Goal: Information Seeking & Learning: Learn about a topic

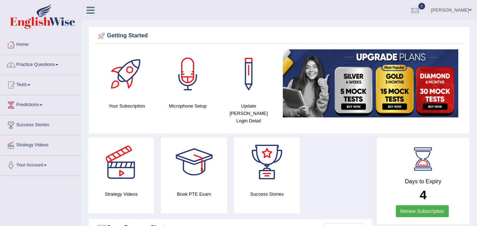
click at [58, 63] on link "Practice Questions" at bounding box center [40, 64] width 80 height 18
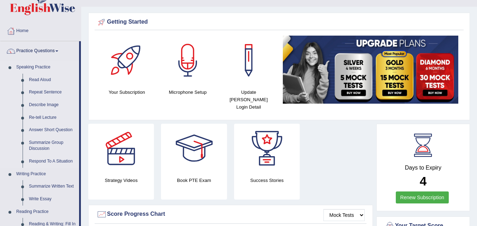
scroll to position [35, 0]
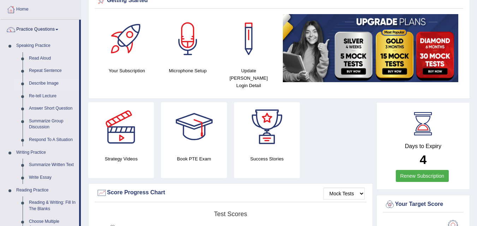
click at [42, 83] on link "Describe Image" at bounding box center [52, 83] width 53 height 13
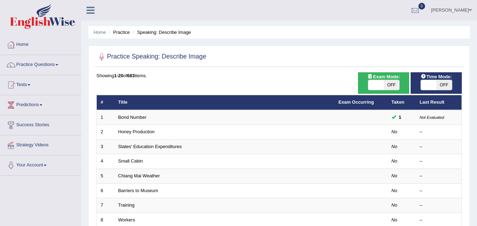
scroll to position [35, 0]
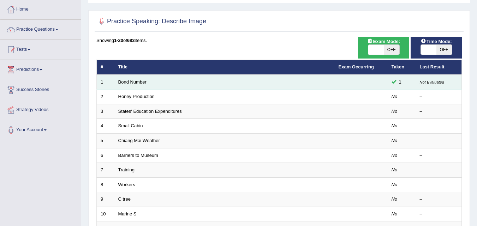
click at [132, 83] on link "Bond Number" at bounding box center [132, 81] width 28 height 5
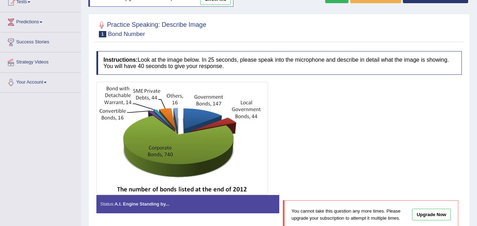
scroll to position [71, 0]
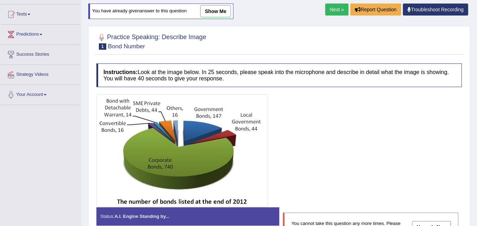
click at [333, 5] on link "Next »" at bounding box center [336, 10] width 23 height 12
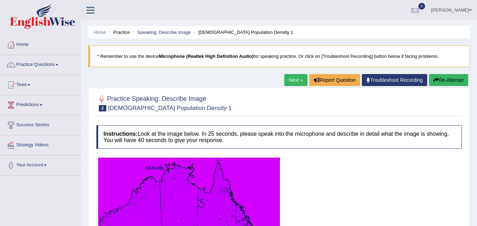
click at [294, 84] on link "Next »" at bounding box center [295, 80] width 23 height 12
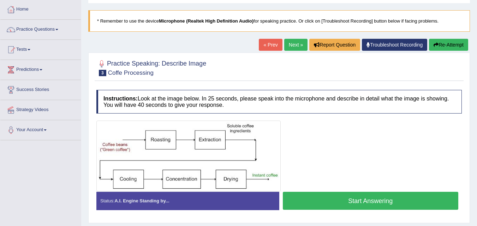
click at [289, 49] on link "Next »" at bounding box center [295, 45] width 23 height 12
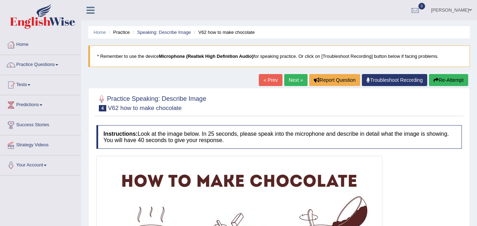
click at [294, 81] on link "Next »" at bounding box center [295, 80] width 23 height 12
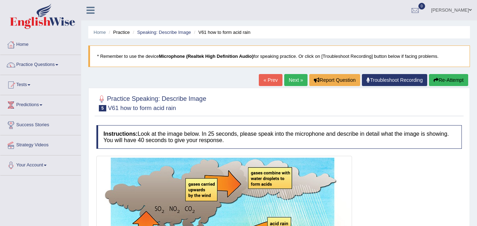
click at [294, 81] on link "Next »" at bounding box center [295, 80] width 23 height 12
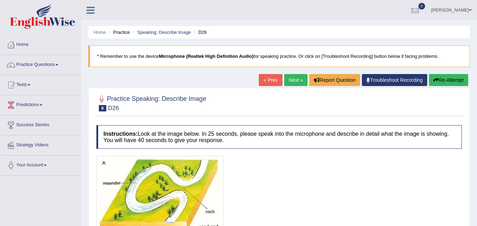
click at [294, 81] on link "Next »" at bounding box center [295, 80] width 23 height 12
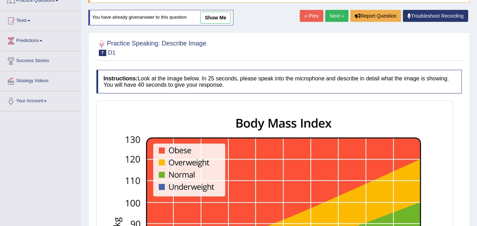
scroll to position [71, 0]
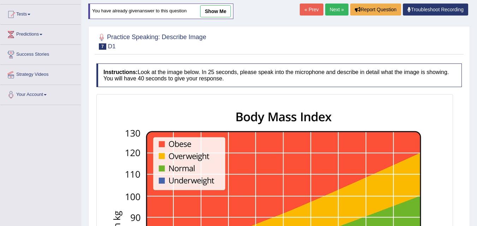
click at [332, 12] on link "Next »" at bounding box center [336, 10] width 23 height 12
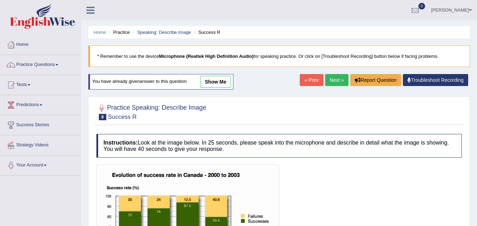
click at [334, 76] on link "Next »" at bounding box center [336, 80] width 23 height 12
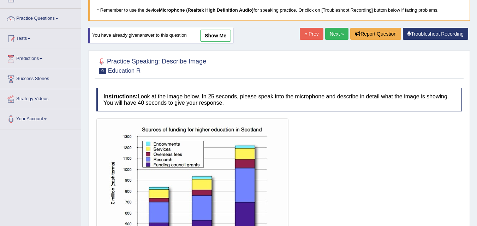
scroll to position [35, 0]
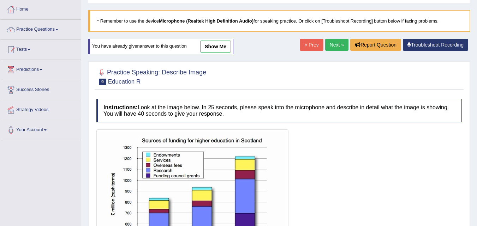
click at [330, 44] on link "Next »" at bounding box center [336, 45] width 23 height 12
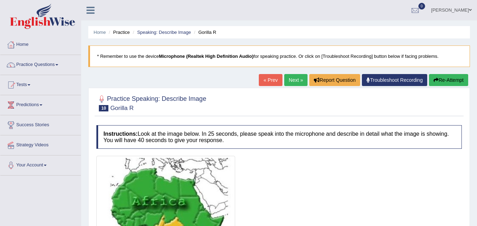
click at [297, 82] on link "Next »" at bounding box center [295, 80] width 23 height 12
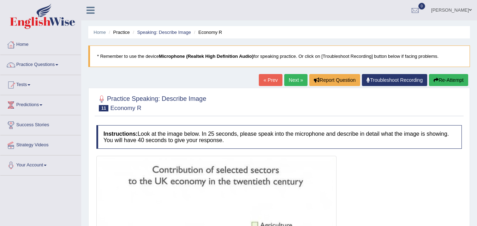
click at [297, 82] on link "Next »" at bounding box center [295, 80] width 23 height 12
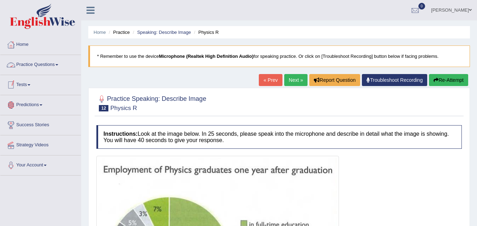
click at [58, 66] on link "Practice Questions" at bounding box center [40, 64] width 80 height 18
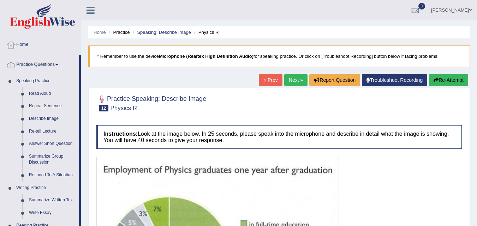
scroll to position [35, 0]
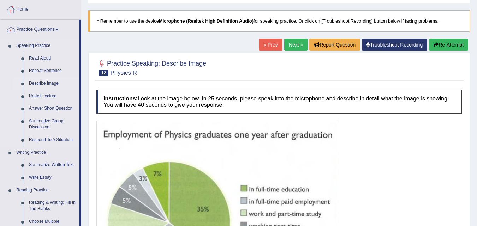
click at [41, 83] on link "Describe Image" at bounding box center [52, 83] width 53 height 13
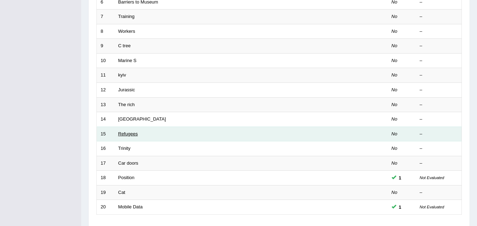
scroll to position [177, 0]
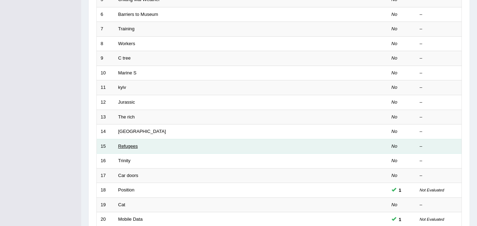
click at [135, 147] on link "Refugees" at bounding box center [128, 146] width 20 height 5
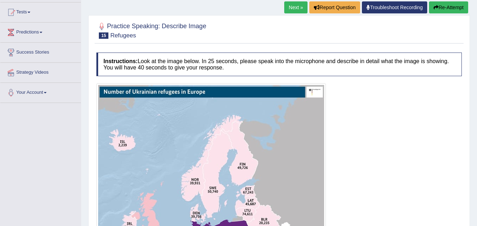
scroll to position [35, 0]
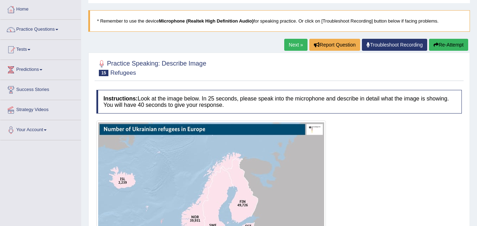
click at [56, 30] on link "Practice Questions" at bounding box center [40, 29] width 80 height 18
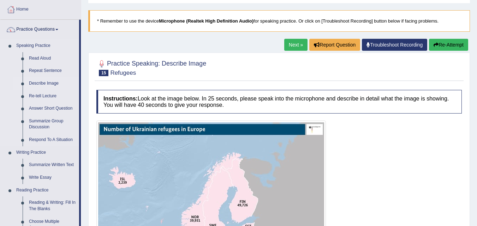
click at [40, 84] on link "Describe Image" at bounding box center [52, 83] width 53 height 13
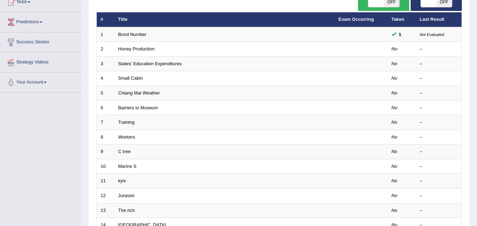
scroll to position [71, 0]
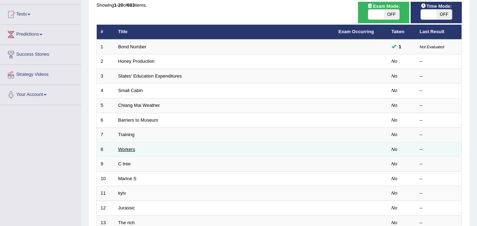
click at [131, 149] on link "Workers" at bounding box center [126, 149] width 17 height 5
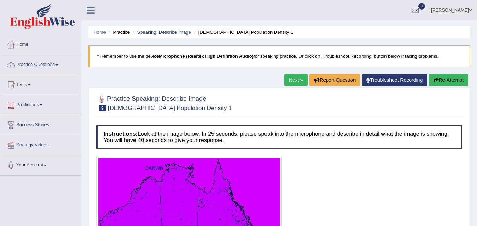
click at [299, 82] on link "Next »" at bounding box center [295, 80] width 23 height 12
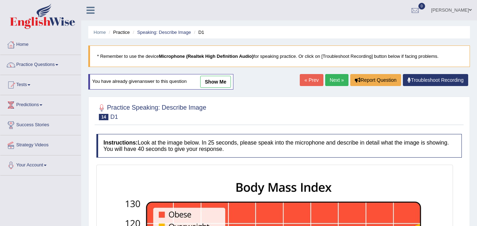
click at [330, 78] on link "Next »" at bounding box center [336, 80] width 23 height 12
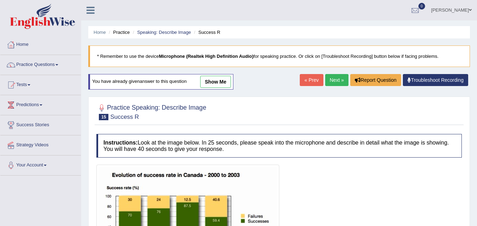
click at [330, 80] on link "Next »" at bounding box center [336, 80] width 23 height 12
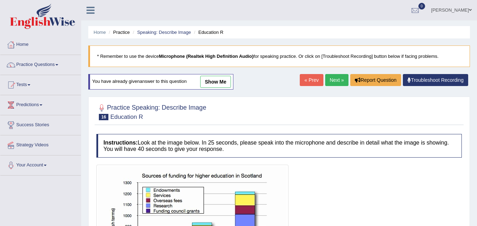
click at [330, 80] on link "Next »" at bounding box center [336, 80] width 23 height 12
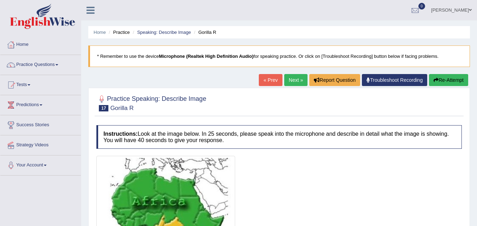
click at [297, 80] on link "Next »" at bounding box center [295, 80] width 23 height 12
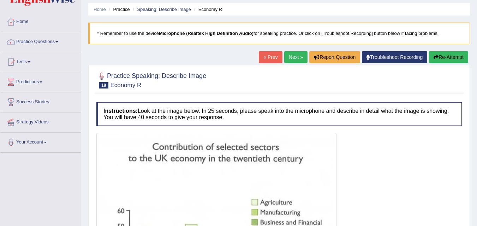
scroll to position [35, 0]
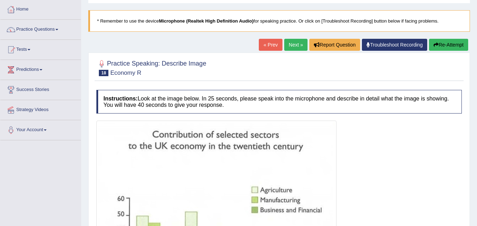
click at [290, 44] on link "Next »" at bounding box center [295, 45] width 23 height 12
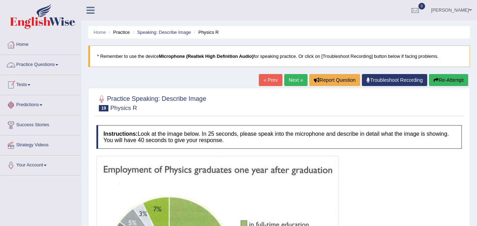
click at [57, 64] on link "Practice Questions" at bounding box center [40, 64] width 80 height 18
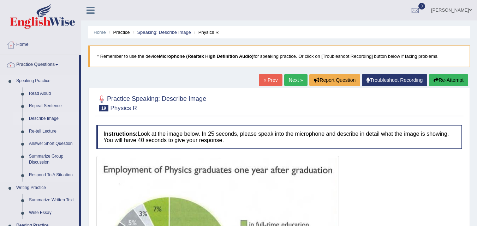
click at [33, 116] on link "Describe Image" at bounding box center [52, 119] width 53 height 13
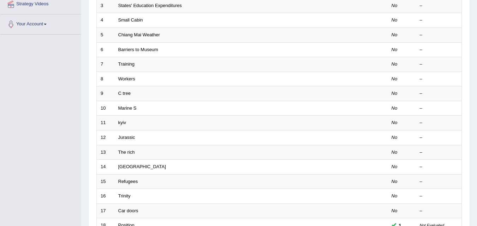
scroll to position [241, 0]
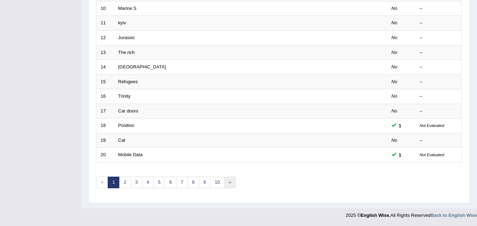
click at [228, 185] on link "»" at bounding box center [230, 183] width 12 height 12
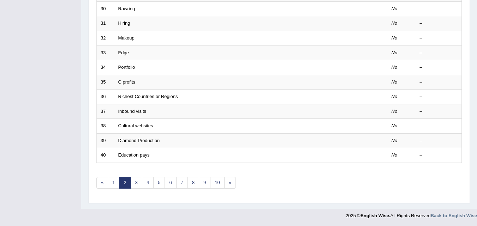
scroll to position [241, 0]
click at [228, 185] on link "»" at bounding box center [230, 183] width 12 height 12
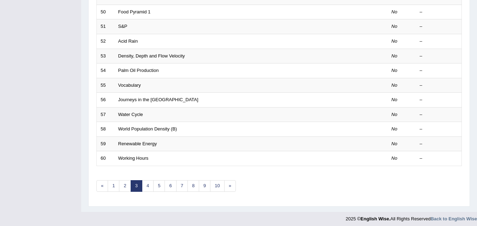
scroll to position [241, 0]
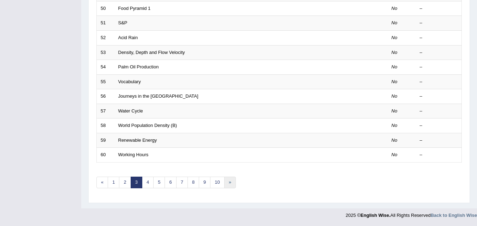
click at [228, 185] on link "»" at bounding box center [230, 183] width 12 height 12
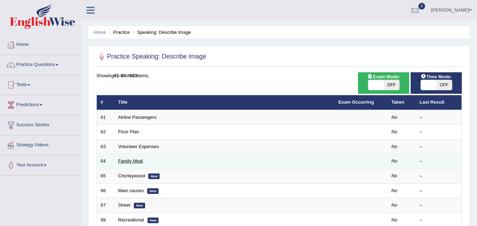
click at [125, 161] on link "Family Meal" at bounding box center [130, 161] width 25 height 5
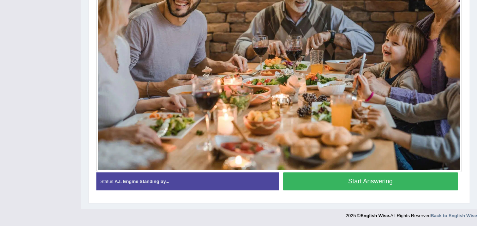
scroll to position [229, 0]
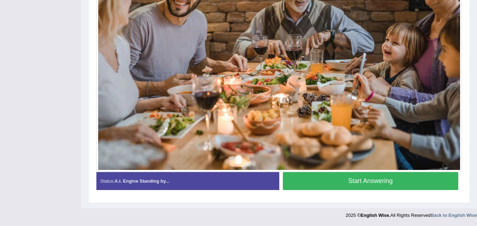
click at [408, 186] on button "Start Answering" at bounding box center [371, 181] width 176 height 18
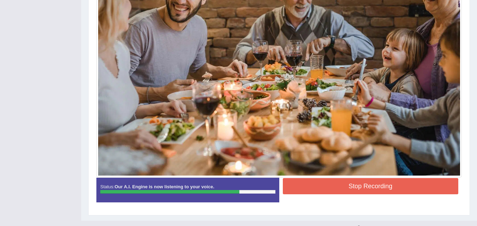
scroll to position [236, 0]
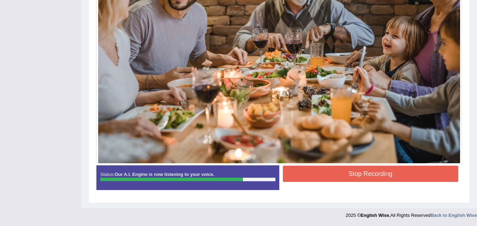
click at [322, 173] on button "Stop Recording" at bounding box center [371, 174] width 176 height 16
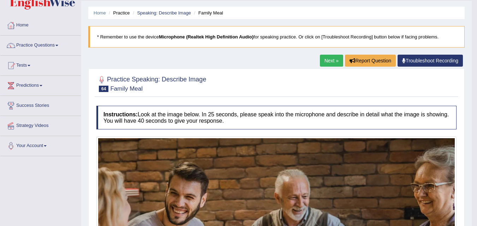
scroll to position [0, 0]
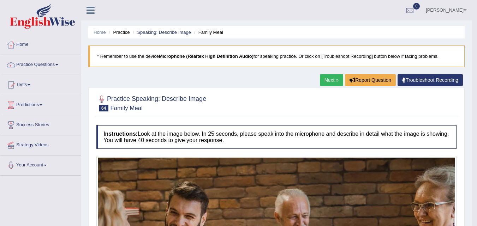
click at [332, 84] on link "Next »" at bounding box center [331, 80] width 23 height 12
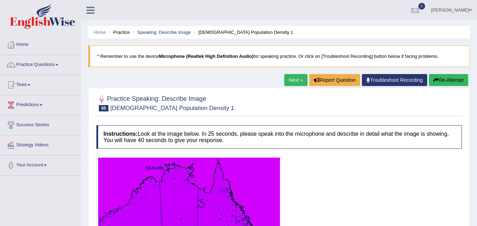
click at [301, 77] on link "Next »" at bounding box center [295, 80] width 23 height 12
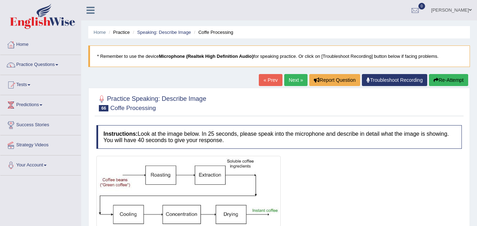
click at [295, 77] on link "Next »" at bounding box center [295, 80] width 23 height 12
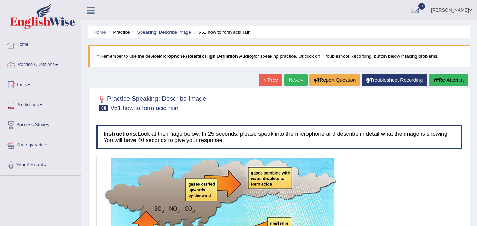
click at [295, 77] on link "Next »" at bounding box center [295, 80] width 23 height 12
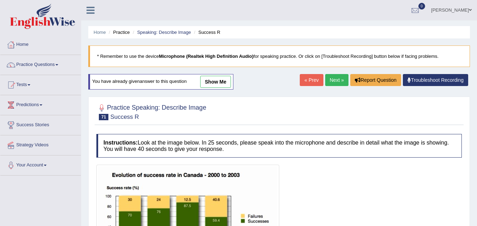
click at [340, 76] on link "Next »" at bounding box center [336, 80] width 23 height 12
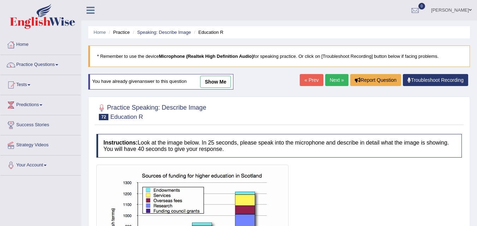
click at [340, 76] on link "Next »" at bounding box center [336, 80] width 23 height 12
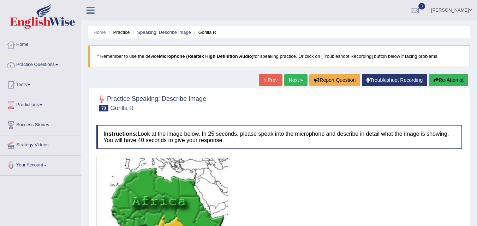
click at [284, 79] on link "Next »" at bounding box center [295, 80] width 23 height 12
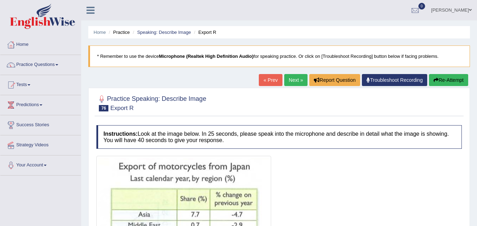
click at [292, 82] on link "Next »" at bounding box center [295, 80] width 23 height 12
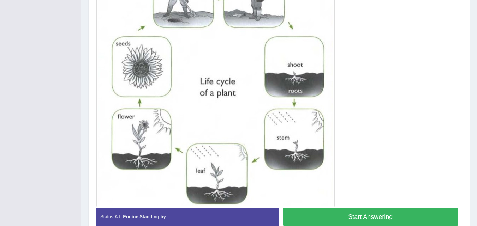
scroll to position [157, 0]
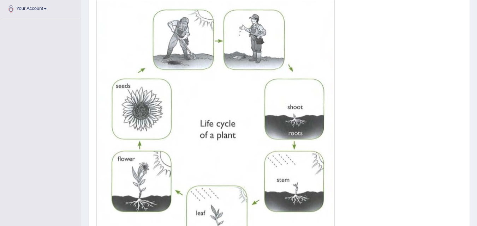
click at [363, 143] on div at bounding box center [278, 124] width 365 height 251
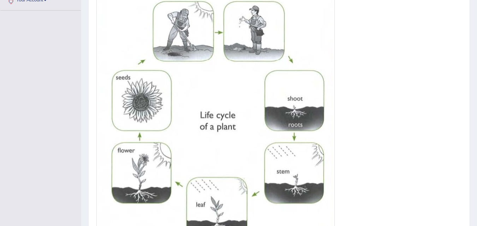
scroll to position [235, 0]
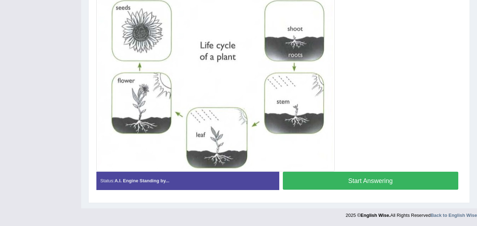
click at [393, 183] on button "Start Answering" at bounding box center [371, 181] width 176 height 18
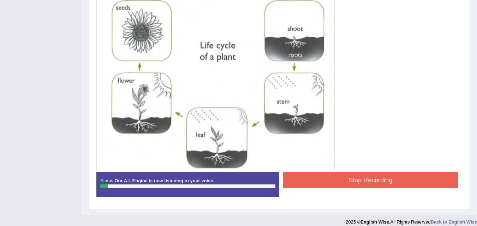
click at [393, 183] on button "Stop Recording" at bounding box center [371, 180] width 176 height 16
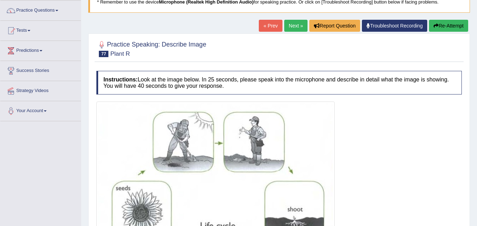
scroll to position [0, 0]
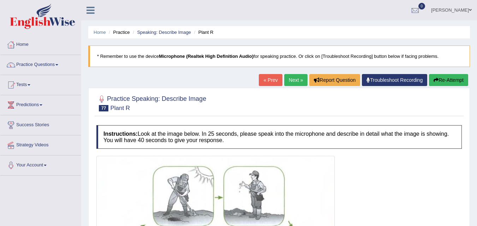
click at [450, 81] on button "Re-Attempt" at bounding box center [448, 80] width 39 height 12
click at [294, 79] on link "Next »" at bounding box center [295, 80] width 23 height 12
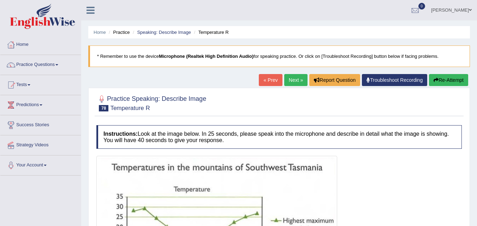
click at [294, 79] on link "Next »" at bounding box center [295, 80] width 23 height 12
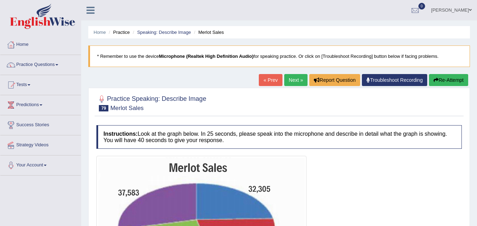
click at [294, 79] on link "Next »" at bounding box center [295, 80] width 23 height 12
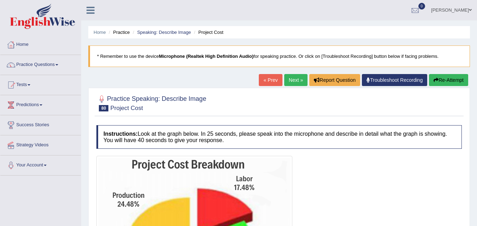
click at [294, 79] on link "Next »" at bounding box center [295, 80] width 23 height 12
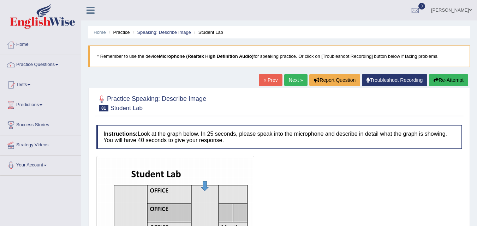
click at [291, 80] on link "Next »" at bounding box center [295, 80] width 23 height 12
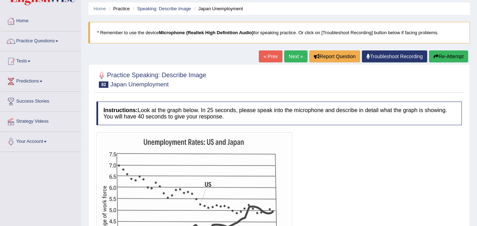
scroll to position [35, 0]
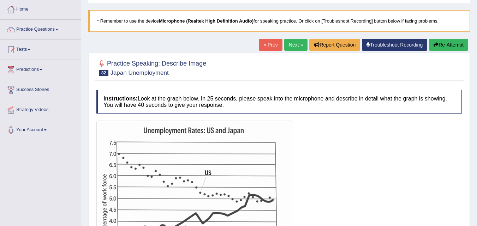
click at [299, 47] on link "Next »" at bounding box center [295, 45] width 23 height 12
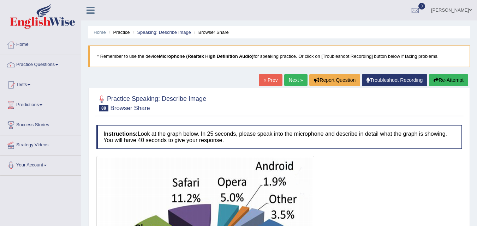
click at [291, 82] on link "Next »" at bounding box center [295, 80] width 23 height 12
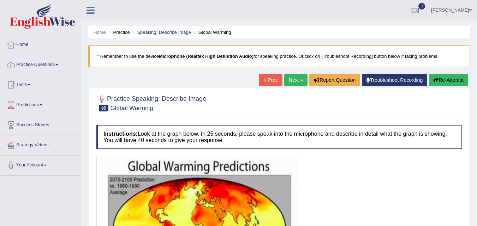
click at [291, 82] on link "Next »" at bounding box center [295, 80] width 23 height 12
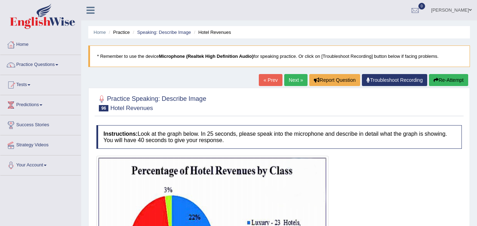
click at [268, 82] on link "« Prev" at bounding box center [270, 80] width 23 height 12
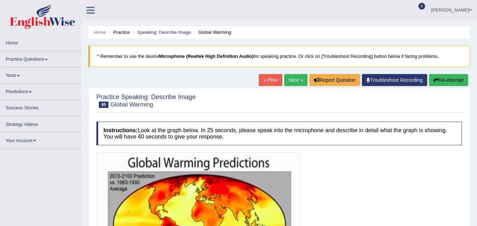
click at [268, 82] on link "« Prev" at bounding box center [270, 80] width 23 height 12
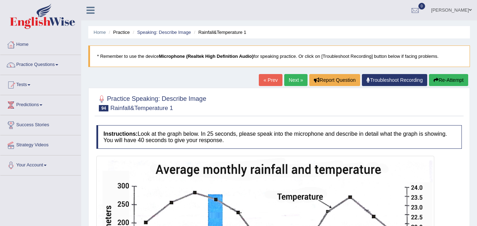
click at [268, 82] on link "« Prev" at bounding box center [270, 80] width 23 height 12
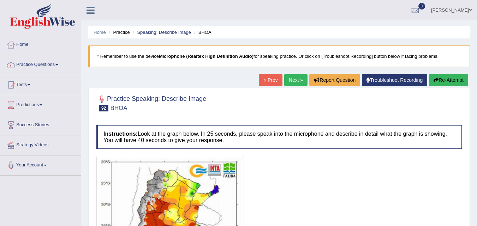
click at [268, 82] on link "« Prev" at bounding box center [270, 80] width 23 height 12
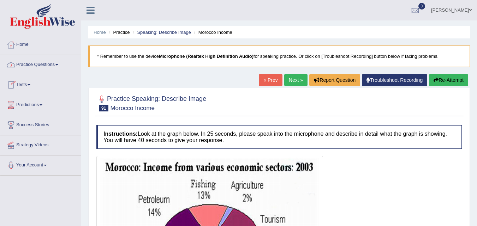
click at [58, 65] on link "Practice Questions" at bounding box center [40, 64] width 80 height 18
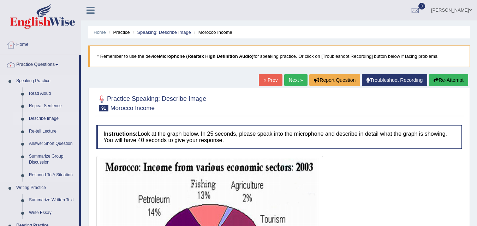
click at [40, 118] on link "Describe Image" at bounding box center [52, 119] width 53 height 13
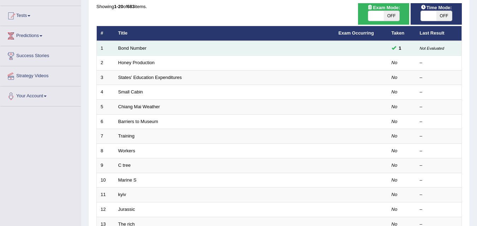
scroll to position [71, 0]
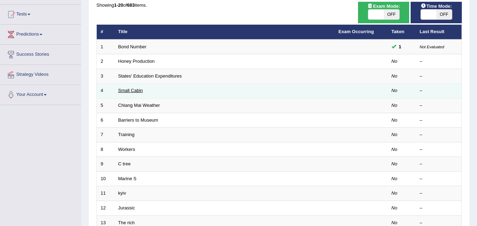
click at [127, 91] on link "Small Cabin" at bounding box center [130, 90] width 25 height 5
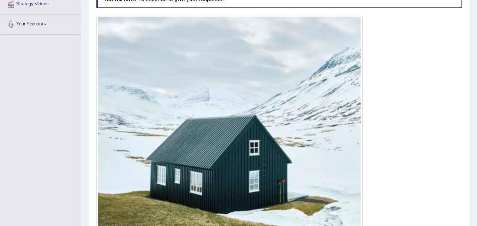
scroll to position [208, 0]
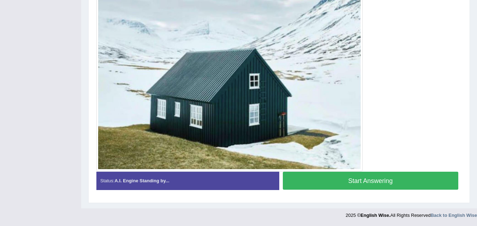
click at [332, 181] on button "Start Answering" at bounding box center [371, 181] width 176 height 18
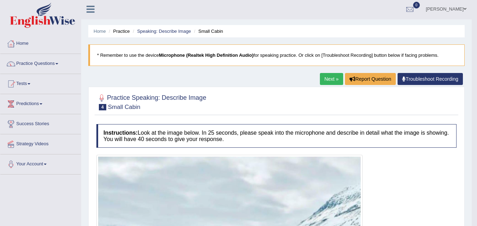
scroll to position [0, 0]
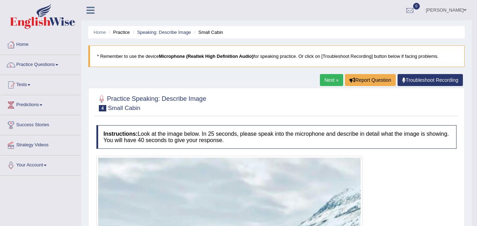
click at [324, 77] on link "Next »" at bounding box center [331, 80] width 23 height 12
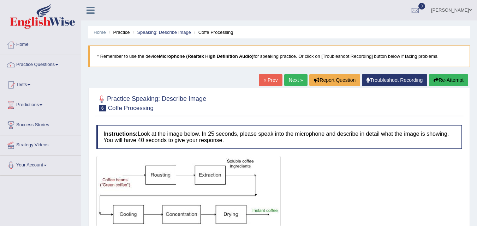
click at [289, 79] on link "Next »" at bounding box center [295, 80] width 23 height 12
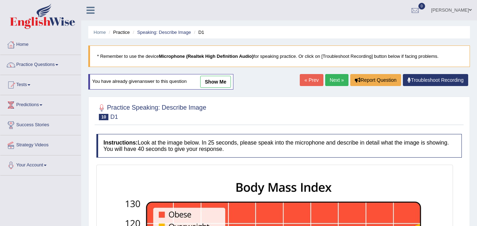
click at [330, 81] on link "Next »" at bounding box center [336, 80] width 23 height 12
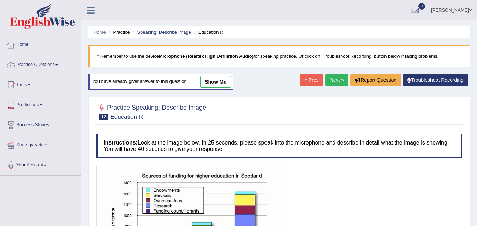
click at [331, 81] on link "Next »" at bounding box center [336, 80] width 23 height 12
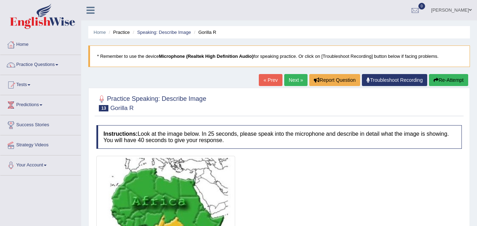
click at [291, 78] on link "Next »" at bounding box center [295, 80] width 23 height 12
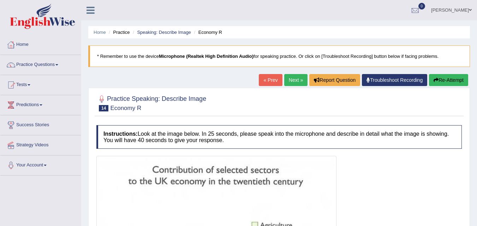
click at [291, 78] on link "Next »" at bounding box center [295, 80] width 23 height 12
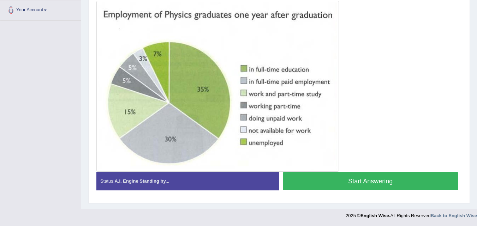
scroll to position [156, 0]
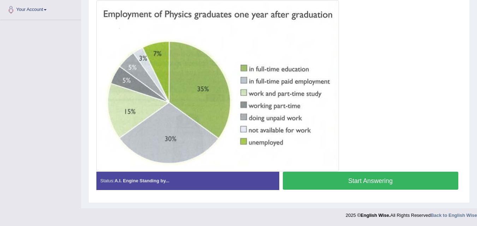
click at [383, 180] on button "Start Answering" at bounding box center [371, 181] width 176 height 18
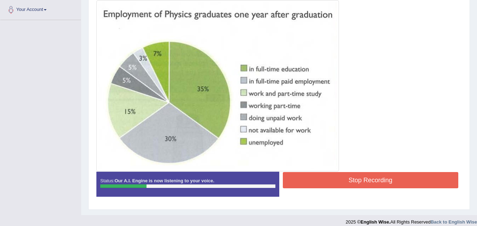
click at [383, 180] on button "Stop Recording" at bounding box center [371, 180] width 176 height 16
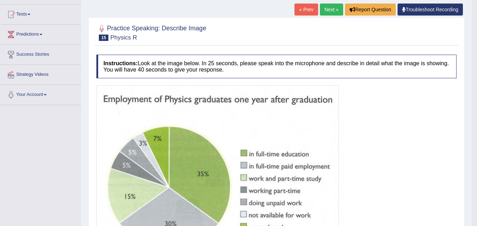
scroll to position [0, 0]
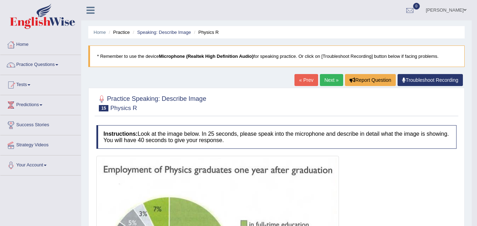
click at [331, 79] on link "Next »" at bounding box center [331, 80] width 23 height 12
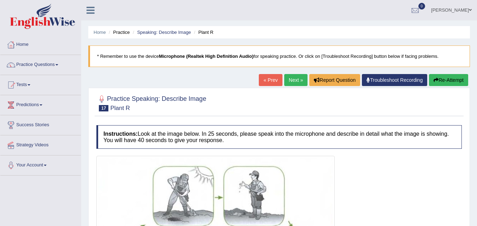
click at [294, 77] on link "Next »" at bounding box center [295, 80] width 23 height 12
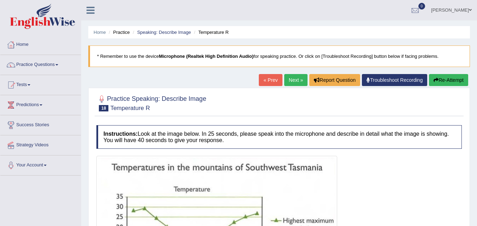
click at [294, 77] on link "Next »" at bounding box center [295, 80] width 23 height 12
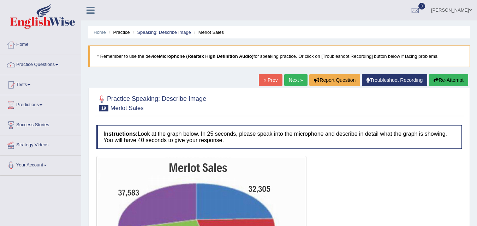
click at [294, 77] on link "Next »" at bounding box center [295, 80] width 23 height 12
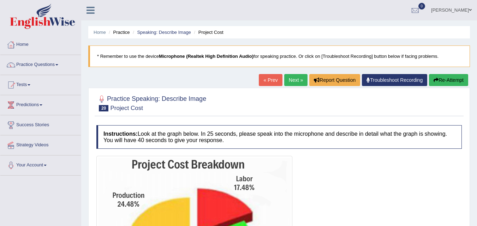
click at [294, 77] on link "Next »" at bounding box center [295, 80] width 23 height 12
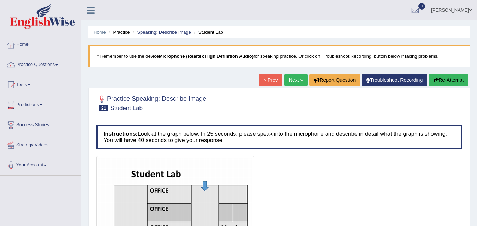
click at [294, 77] on link "Next »" at bounding box center [295, 80] width 23 height 12
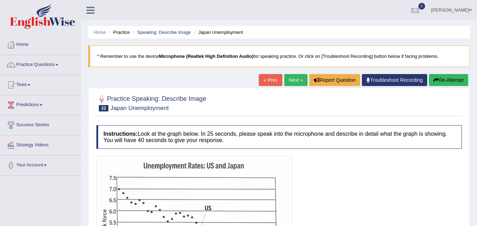
click at [294, 77] on link "Next »" at bounding box center [295, 80] width 23 height 12
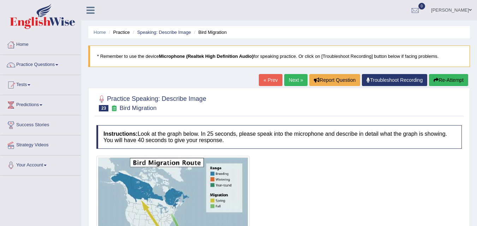
click at [294, 77] on link "Next »" at bounding box center [295, 80] width 23 height 12
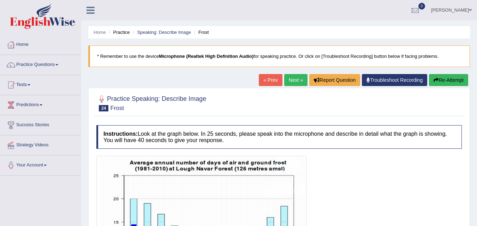
click at [294, 77] on link "Next »" at bounding box center [295, 80] width 23 height 12
